Goal: Task Accomplishment & Management: Use online tool/utility

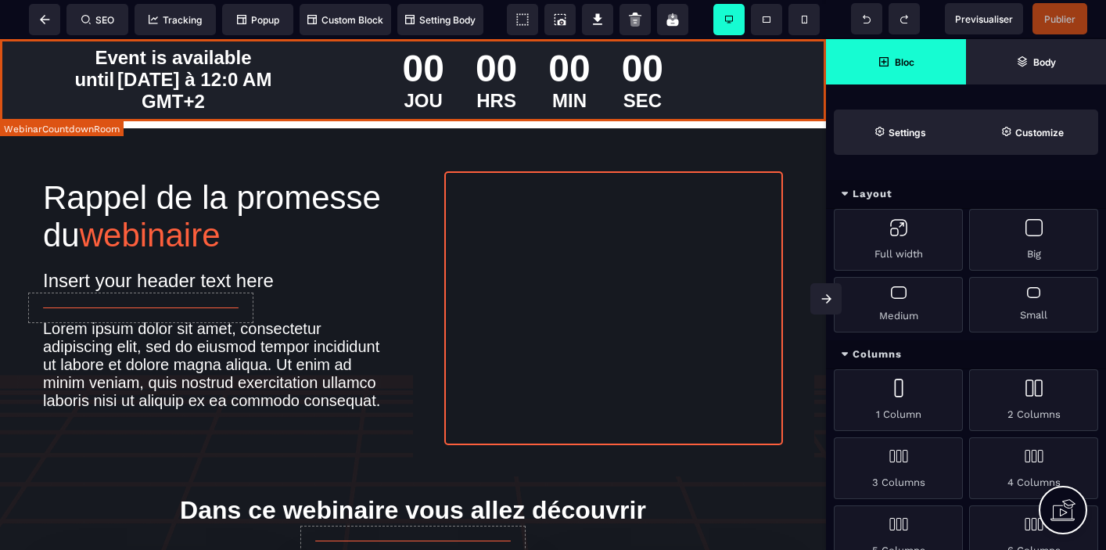
click at [352, 95] on div "00 JOU 00 HRS 00 MIN 00 SEC" at bounding box center [533, 79] width 480 height 81
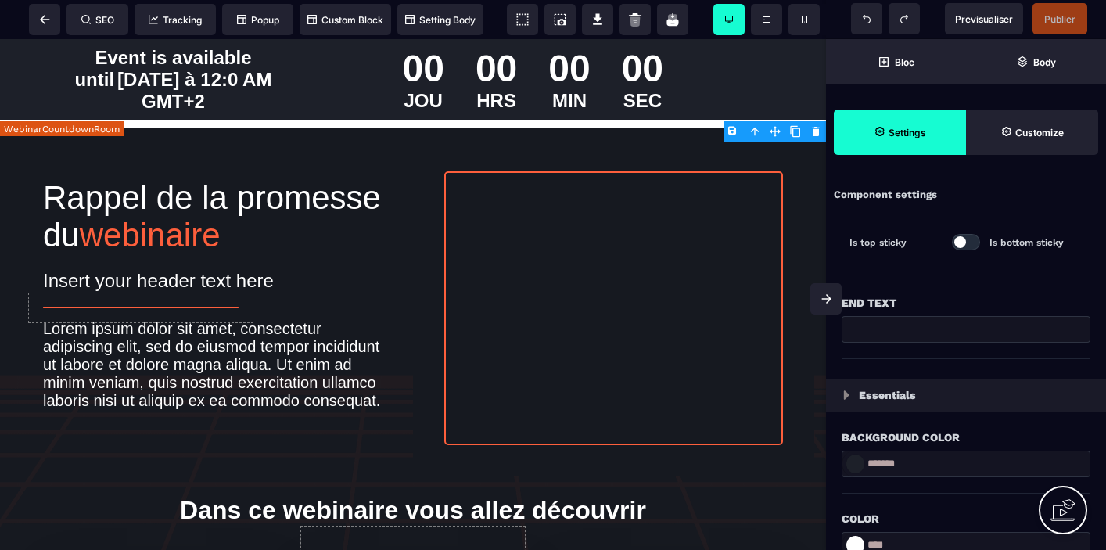
type input "*"
type input "**"
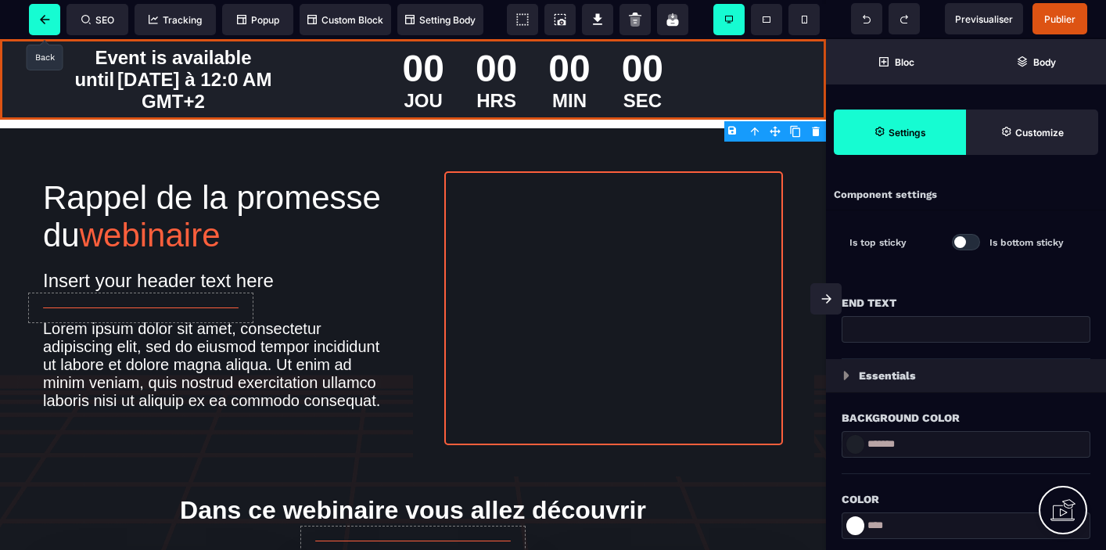
click at [43, 16] on icon at bounding box center [45, 19] width 10 height 9
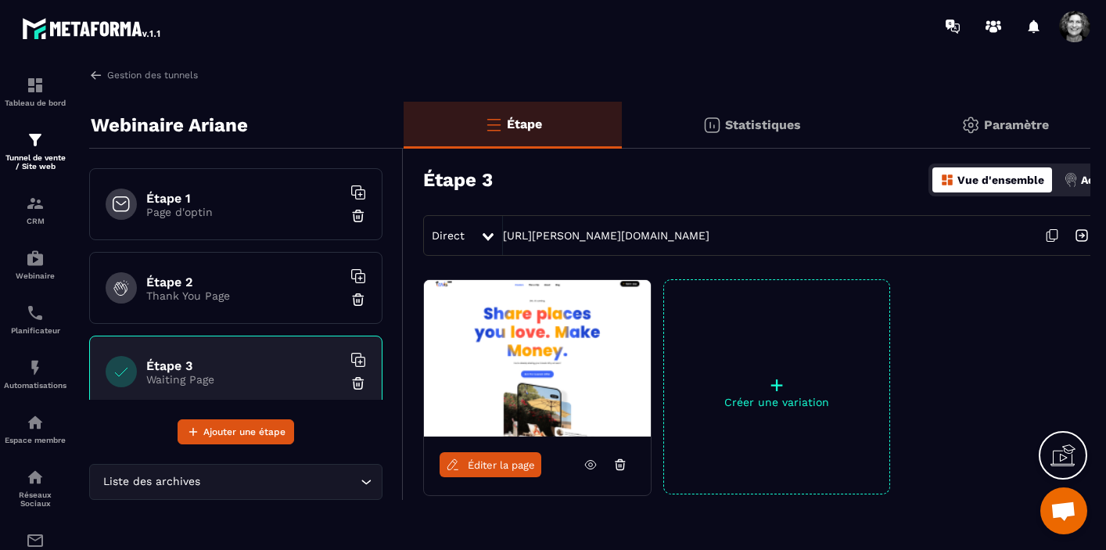
click at [231, 212] on p "Page d'optin" at bounding box center [244, 212] width 196 height 13
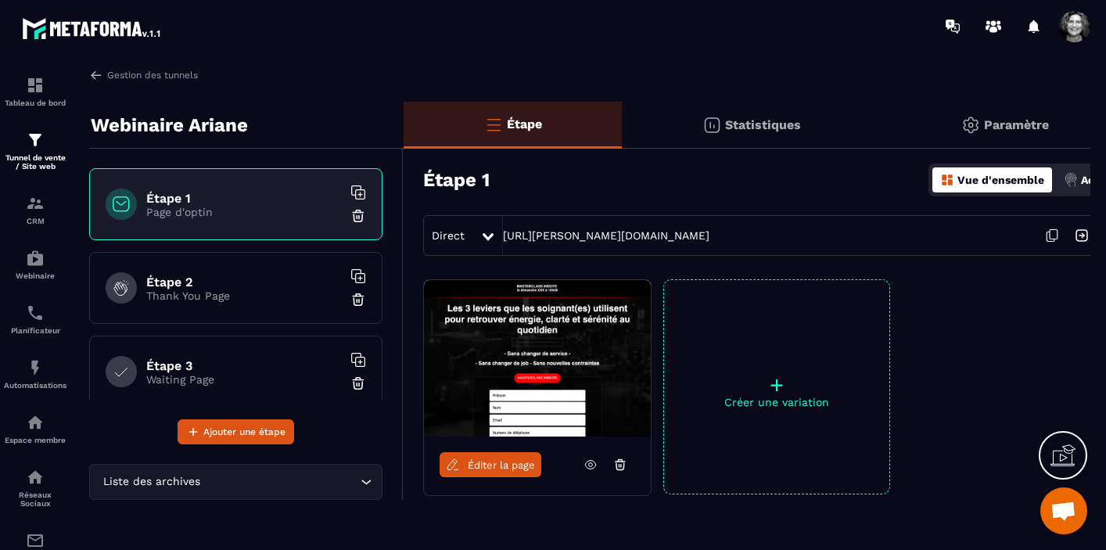
click at [498, 465] on span "Éditer la page" at bounding box center [501, 465] width 67 height 12
